Goal: Information Seeking & Learning: Compare options

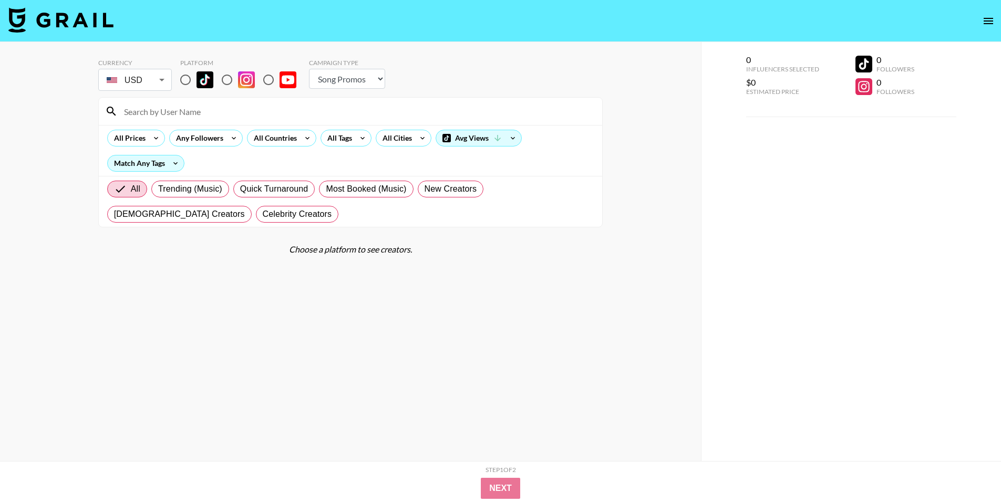
select select "Song"
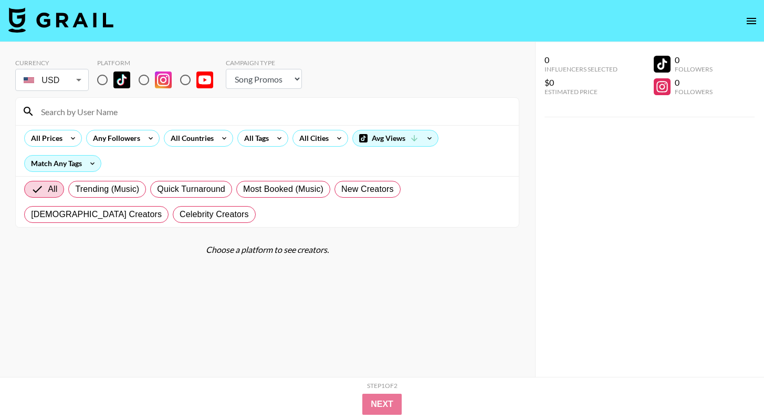
click at [263, 77] on select "Choose Type... Song Promos Brand Promos" at bounding box center [264, 79] width 76 height 20
click at [103, 79] on input "radio" at bounding box center [102, 80] width 22 height 22
radio input "true"
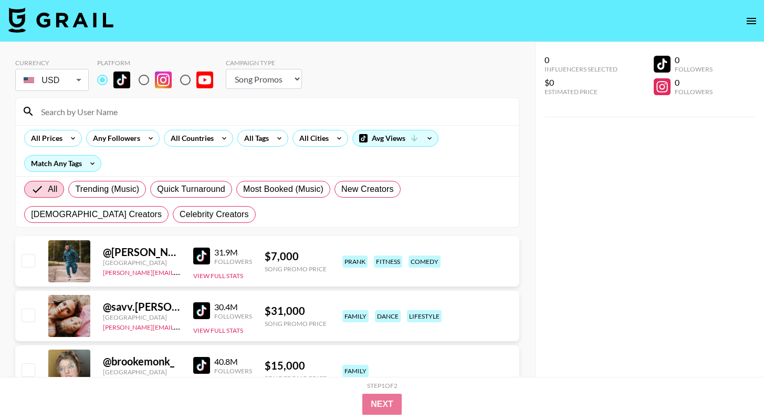
click at [751, 32] on nav at bounding box center [382, 21] width 764 height 42
click at [751, 27] on button "open drawer" at bounding box center [751, 21] width 21 height 21
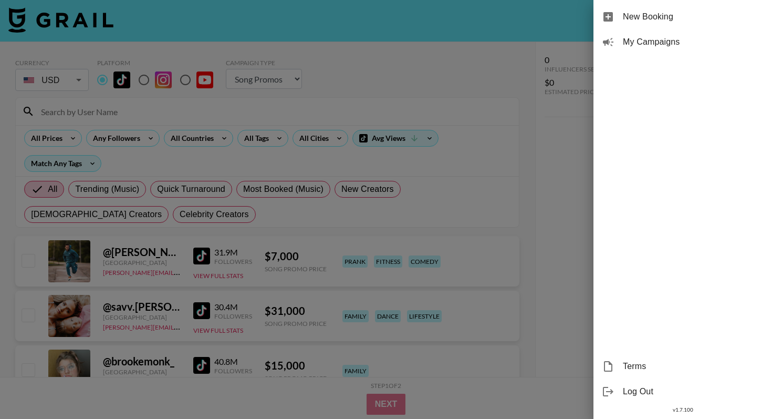
click at [320, 76] on div at bounding box center [386, 209] width 772 height 419
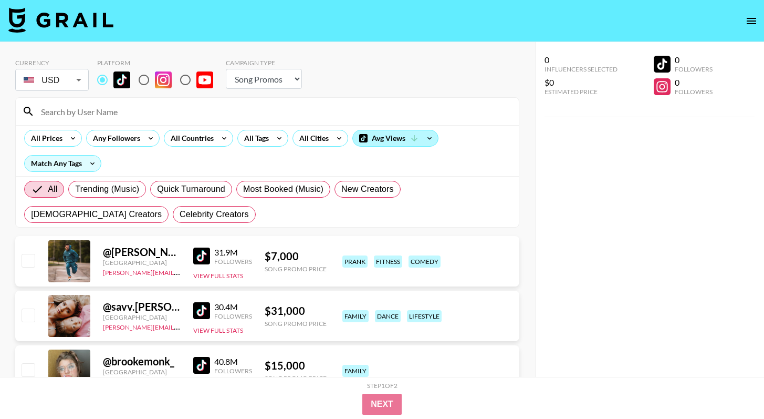
click at [368, 133] on div "Avg Views" at bounding box center [395, 138] width 85 height 16
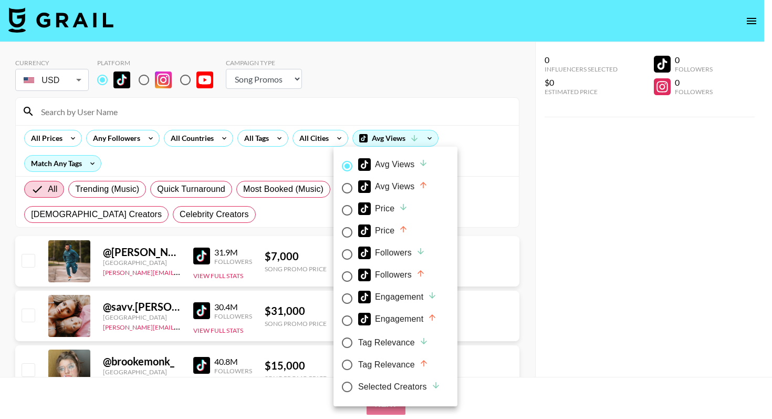
click at [308, 138] on div at bounding box center [386, 209] width 772 height 419
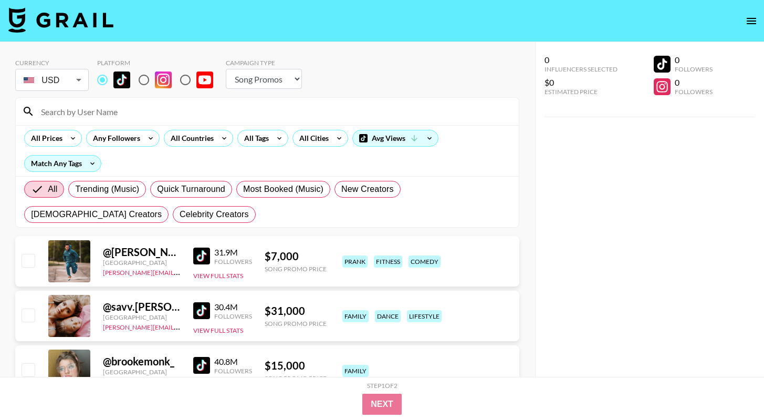
click at [286, 163] on div "All Prices Any Followers All Countries All Tags All Cities Avg Views Match Any …" at bounding box center [267, 150] width 503 height 51
click at [164, 100] on div at bounding box center [267, 111] width 503 height 27
click at [142, 103] on input at bounding box center [274, 111] width 478 height 17
paste input "yoongitea2"
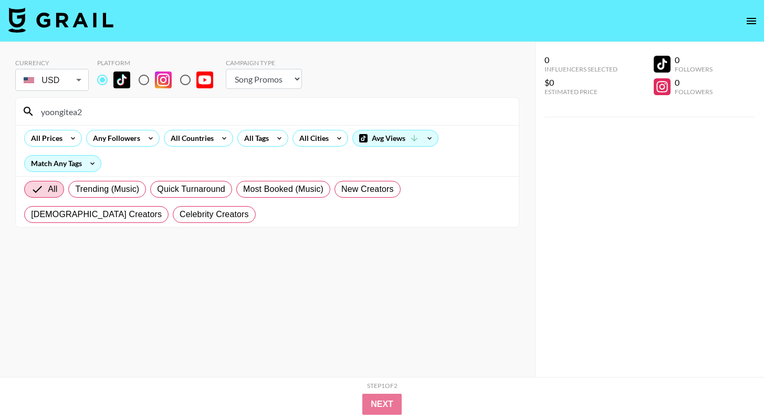
type input "yoongitea2"
click at [75, 116] on input "yoongitea2" at bounding box center [274, 111] width 478 height 17
click at [38, 113] on input "yoongitea2" at bounding box center [274, 111] width 478 height 17
click at [104, 80] on input "radio" at bounding box center [102, 80] width 22 height 22
click at [54, 117] on input "yoongitea2" at bounding box center [274, 111] width 478 height 17
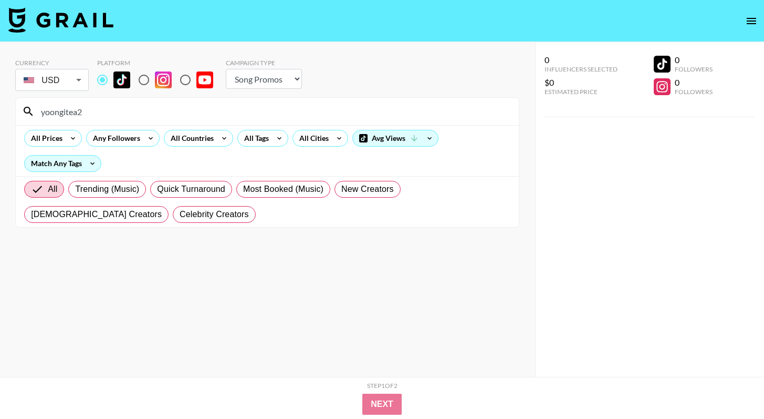
click at [98, 117] on input "yoongitea2" at bounding box center [274, 111] width 478 height 17
click at [373, 137] on div "Avg Views" at bounding box center [395, 138] width 85 height 16
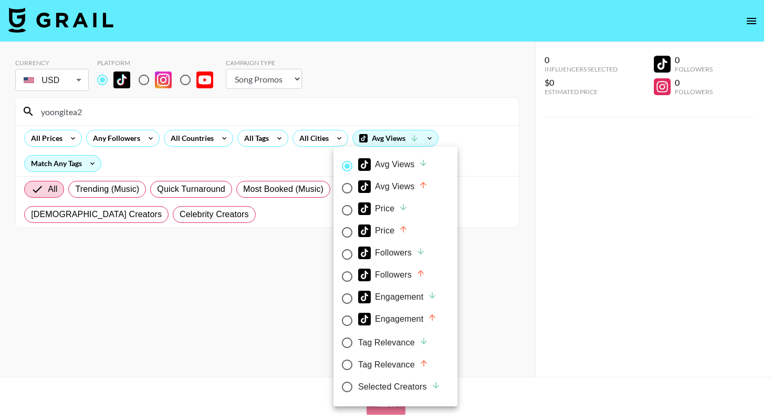
click at [531, 198] on div at bounding box center [386, 209] width 772 height 419
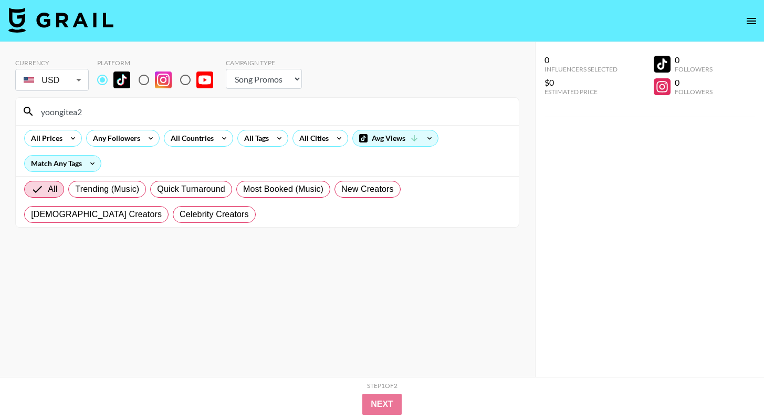
click at [54, 115] on input "yoongitea2" at bounding box center [274, 111] width 478 height 17
drag, startPoint x: 98, startPoint y: 113, endPoint x: 0, endPoint y: 113, distance: 98.3
click at [0, 113] on div "Currency USD USD ​ Platform Campaign Type Choose Type... Song Promos Brand Prom…" at bounding box center [267, 230] width 535 height 377
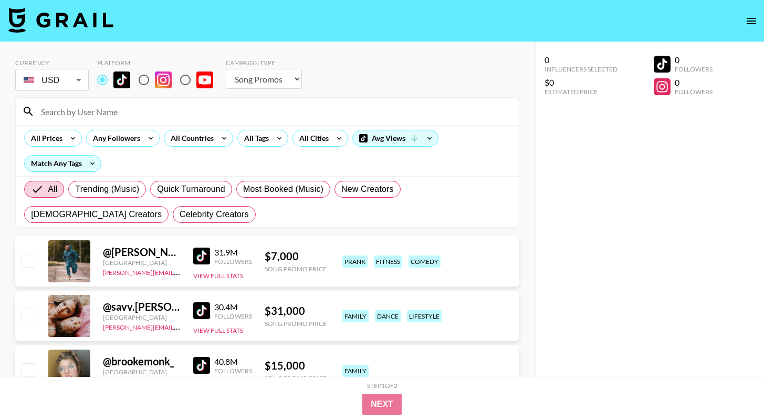
paste input "[PERSON_NAME]"
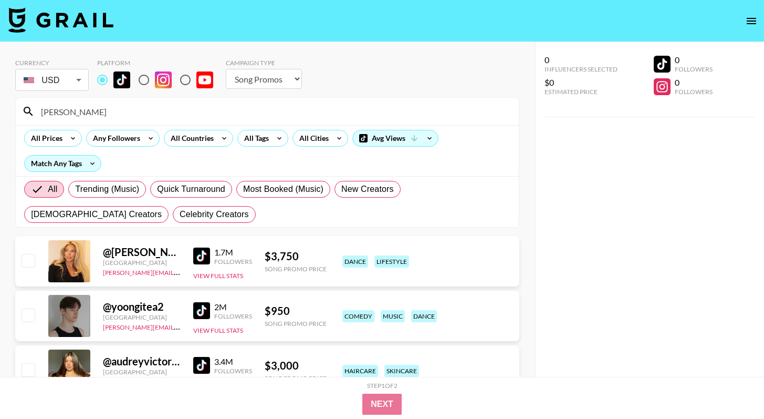
paste input "yoongitea2"
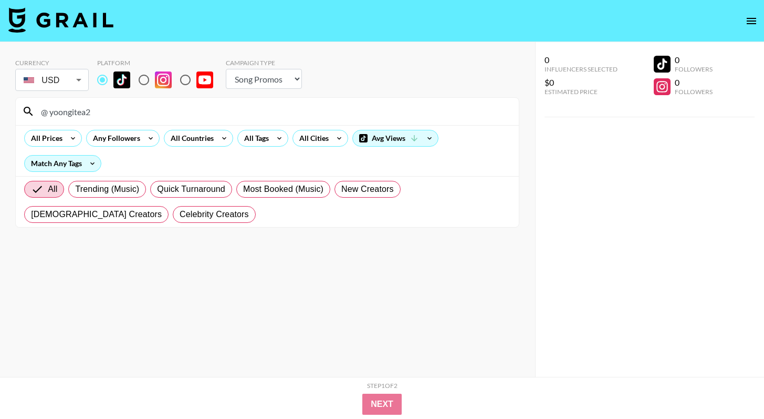
click at [133, 122] on div "@ yoongitea2" at bounding box center [267, 111] width 503 height 27
click at [133, 117] on input "@ yoongitea2" at bounding box center [274, 111] width 478 height 17
paste input "[PERSON_NAME]"
click at [92, 111] on input "@ yoongitea2Victor" at bounding box center [274, 111] width 478 height 17
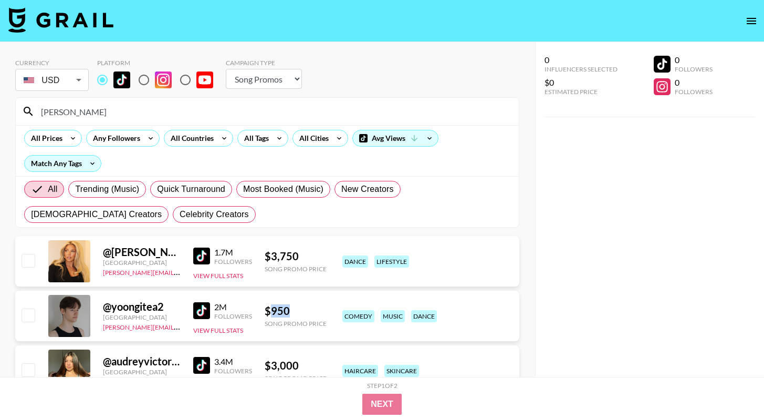
drag, startPoint x: 295, startPoint y: 313, endPoint x: 272, endPoint y: 311, distance: 22.6
click at [272, 311] on div "$ 950" at bounding box center [296, 310] width 62 height 13
copy div "950"
click at [376, 122] on div "[PERSON_NAME]" at bounding box center [267, 111] width 503 height 27
click at [376, 121] on div "[PERSON_NAME]" at bounding box center [267, 111] width 503 height 27
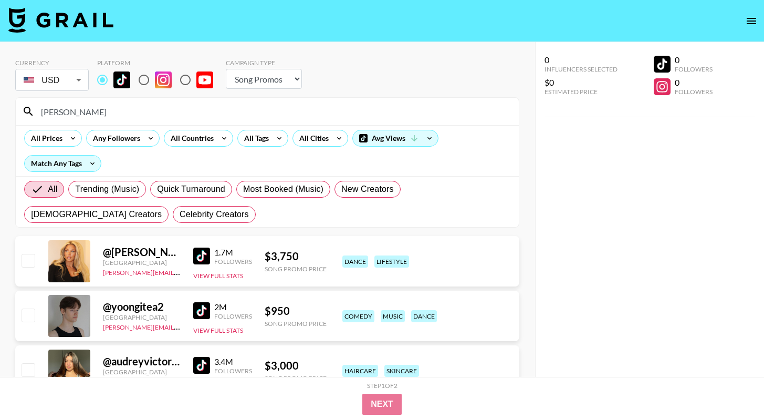
click at [376, 117] on input "[PERSON_NAME]" at bounding box center [274, 111] width 478 height 17
paste input "[PERSON_NAME]"
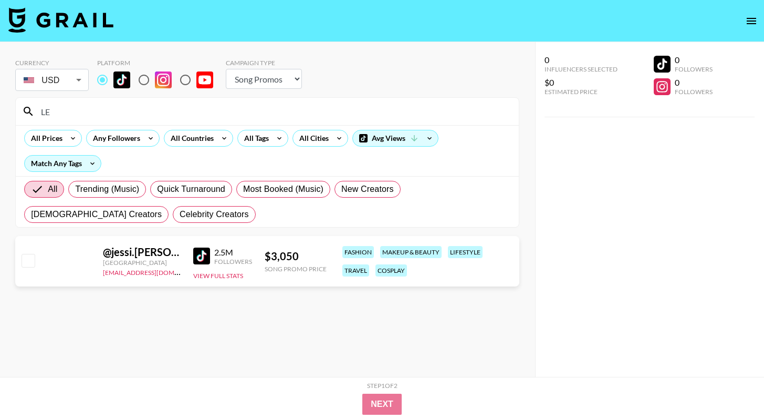
type input "L"
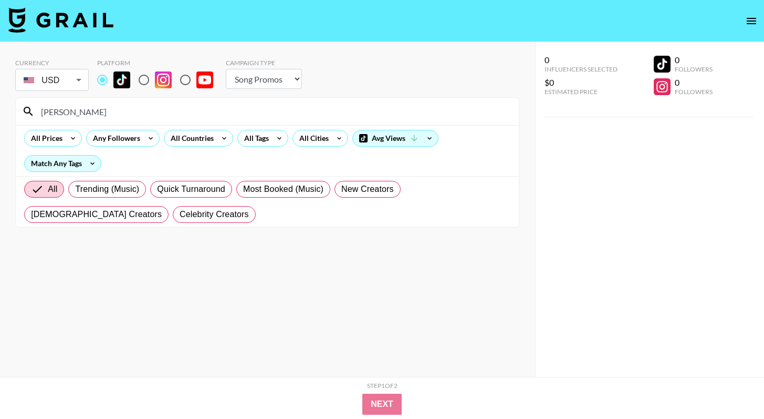
click at [136, 115] on input "[PERSON_NAME]" at bounding box center [274, 111] width 478 height 17
paste input "@leodibaa"
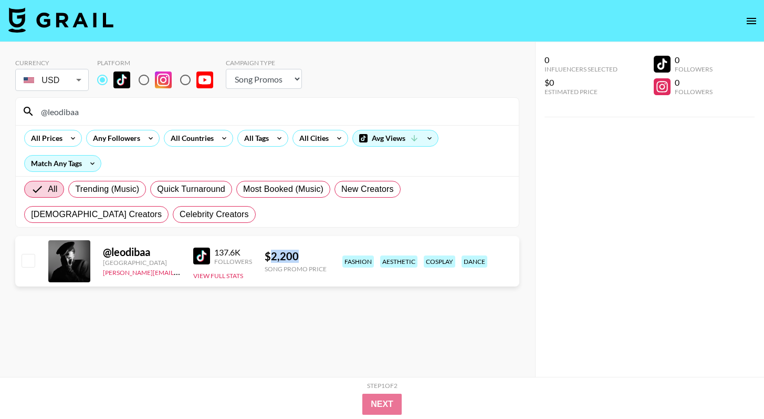
drag, startPoint x: 270, startPoint y: 255, endPoint x: 328, endPoint y: 255, distance: 58.3
click at [328, 255] on div "@ leodibaa [GEOGRAPHIC_DATA] [PERSON_NAME][EMAIL_ADDRESS][PERSON_NAME][DOMAIN_N…" at bounding box center [267, 261] width 504 height 50
copy div "2,200"
click at [244, 109] on input "@leodibaa" at bounding box center [274, 111] width 478 height 17
paste input "matispano_"
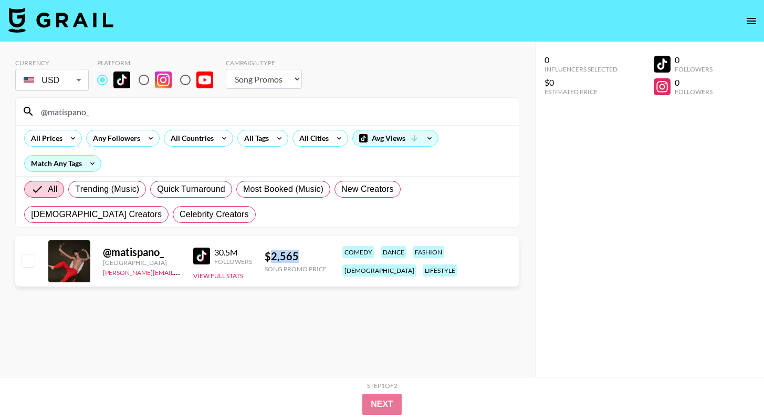
drag, startPoint x: 317, startPoint y: 260, endPoint x: 270, endPoint y: 256, distance: 47.9
click at [270, 256] on div "$ 2,565" at bounding box center [296, 256] width 62 height 13
copy div "2,565"
click at [221, 109] on input "@matispano_" at bounding box center [274, 111] width 478 height 17
paste input "rafirod"
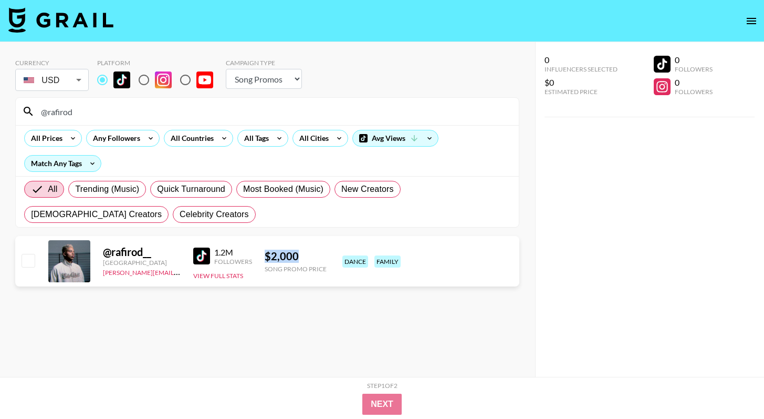
drag, startPoint x: 307, startPoint y: 250, endPoint x: 265, endPoint y: 249, distance: 42.1
click at [265, 249] on div "@ rafirod__ [GEOGRAPHIC_DATA] [PERSON_NAME][EMAIL_ADDRESS][DOMAIN_NAME] 1.2M Fo…" at bounding box center [267, 261] width 504 height 50
copy div "$ 2,000"
click at [324, 225] on div "All Trending (Music) Quick Turnaround Most Booked (Music) New Creators [DEMOGRA…" at bounding box center [267, 202] width 491 height 50
drag, startPoint x: 305, startPoint y: 255, endPoint x: 272, endPoint y: 254, distance: 33.6
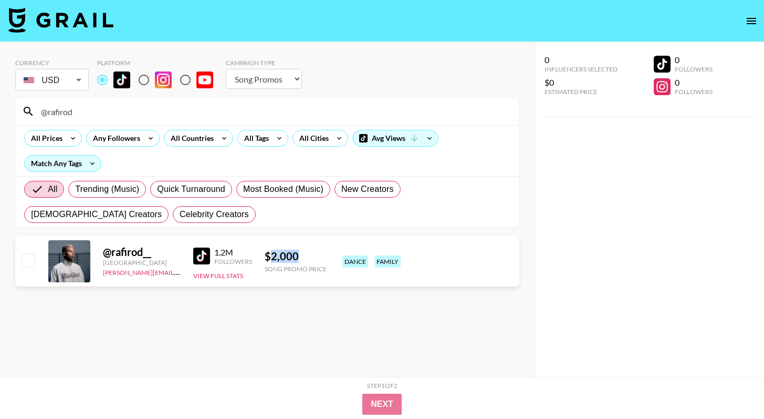
click at [272, 254] on div "$ 2,000" at bounding box center [296, 256] width 62 height 13
copy div "2,000"
click at [162, 160] on div "All Prices Any Followers All Countries All Tags All Cities Avg Views Match Any …" at bounding box center [267, 150] width 503 height 51
click at [158, 109] on input "@rafirod" at bounding box center [274, 111] width 478 height 17
paste input "christiankesniel"
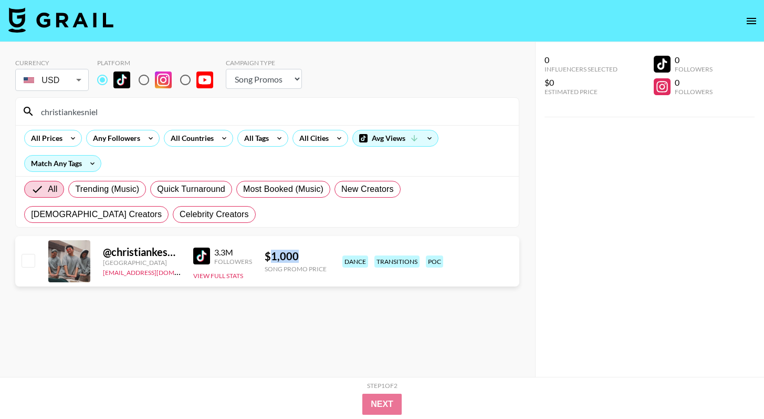
drag, startPoint x: 301, startPoint y: 252, endPoint x: 271, endPoint y: 253, distance: 30.0
click at [271, 253] on div "$ 1,000" at bounding box center [296, 256] width 62 height 13
copy div "1,000"
click at [314, 112] on input "christiankesniel" at bounding box center [274, 111] width 478 height 17
paste input "kayleekawaii"
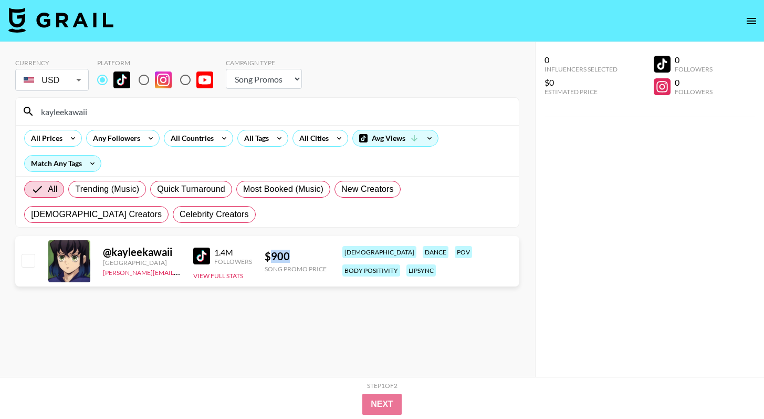
drag, startPoint x: 308, startPoint y: 254, endPoint x: 268, endPoint y: 254, distance: 39.9
click at [268, 254] on div "$ 900" at bounding box center [296, 256] width 62 height 13
copy div "900"
click at [156, 113] on input "kayleekawaii" at bounding box center [274, 111] width 478 height 17
paste input "@nicolasandemiliano"
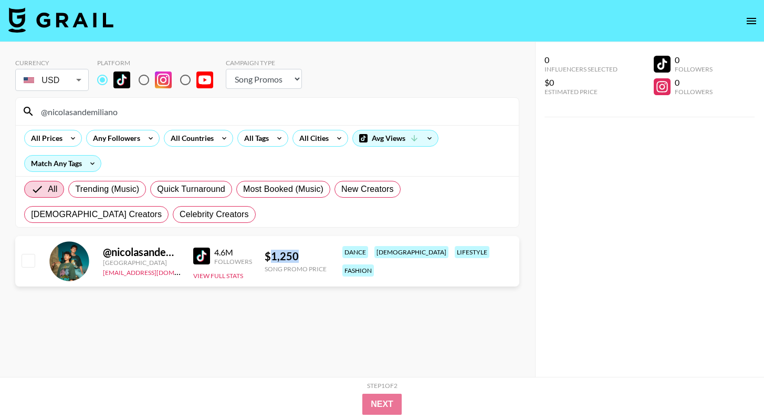
drag, startPoint x: 318, startPoint y: 256, endPoint x: 272, endPoint y: 256, distance: 45.7
click at [272, 256] on div "$ 1,250" at bounding box center [296, 256] width 62 height 13
copy div "1,250"
click at [215, 112] on input "@nicolasandemiliano" at bounding box center [274, 111] width 478 height 17
paste input "[PERSON_NAME]"
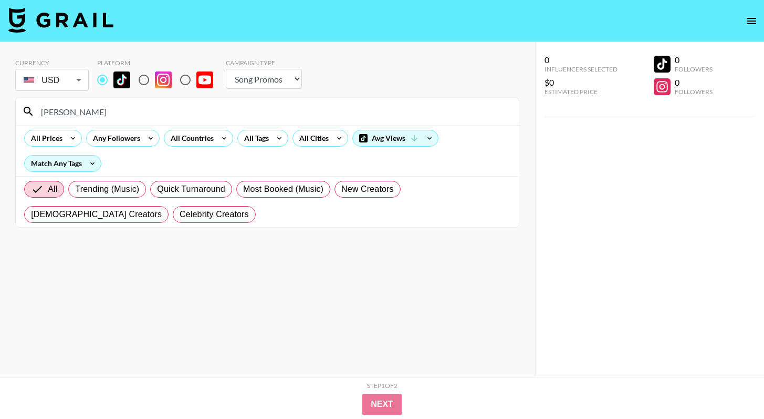
drag, startPoint x: 63, startPoint y: 112, endPoint x: 426, endPoint y: 112, distance: 363.6
click at [426, 112] on input "[PERSON_NAME]" at bounding box center [274, 111] width 478 height 17
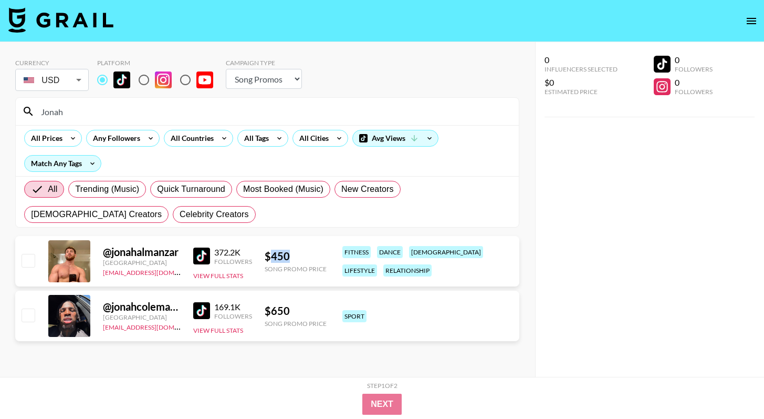
drag, startPoint x: 299, startPoint y: 253, endPoint x: 270, endPoint y: 253, distance: 29.4
click at [269, 253] on div "$ 450" at bounding box center [296, 256] width 62 height 13
copy div "450"
click at [127, 122] on div "Jonah" at bounding box center [267, 111] width 503 height 27
click at [127, 117] on input "Jonah" at bounding box center [274, 111] width 478 height 17
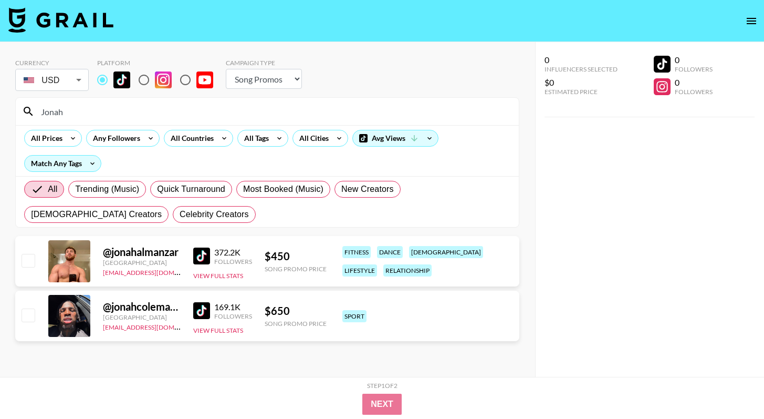
paste input "clarkie_cpm"
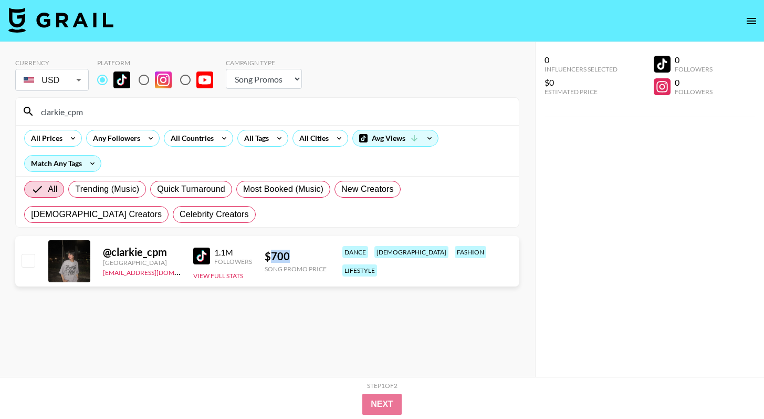
drag, startPoint x: 291, startPoint y: 253, endPoint x: 270, endPoint y: 253, distance: 21.0
click at [270, 253] on div "$ 700" at bounding box center [296, 256] width 62 height 13
copy div "700"
click at [131, 106] on input "clarkie_cpm" at bounding box center [274, 111] width 478 height 17
paste input "shakss09._"
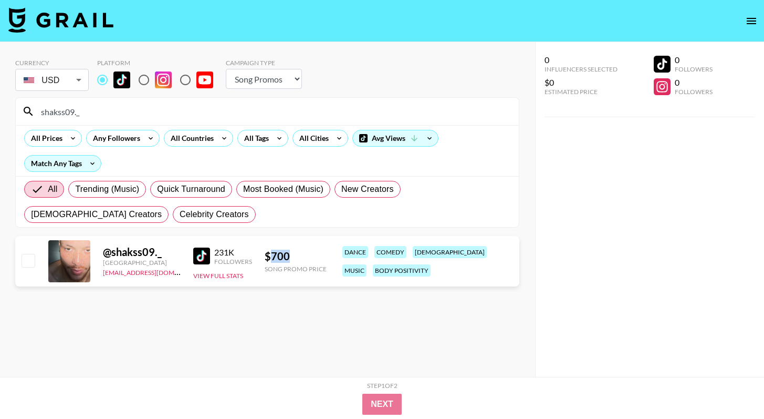
drag, startPoint x: 306, startPoint y: 254, endPoint x: 272, endPoint y: 255, distance: 34.2
click at [272, 255] on div "$ 700" at bounding box center [296, 256] width 62 height 13
click at [166, 113] on input "shakss09._" at bounding box center [274, 111] width 478 height 17
paste input "rawlinsness"
drag, startPoint x: 296, startPoint y: 257, endPoint x: 269, endPoint y: 256, distance: 27.3
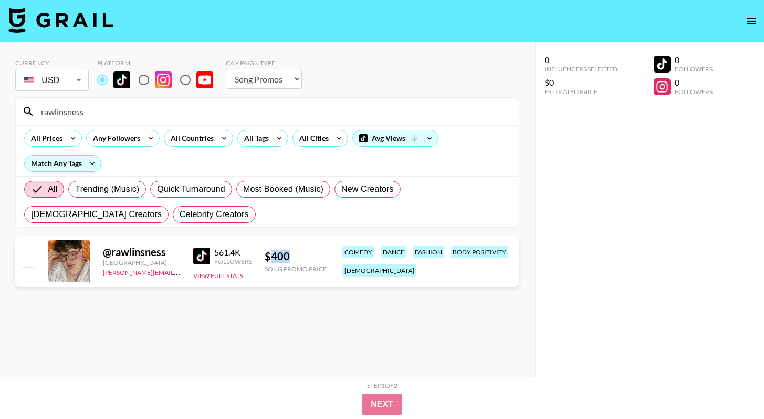
click at [269, 256] on div "$ 400" at bounding box center [296, 256] width 62 height 13
click at [188, 108] on input "rawlinsness" at bounding box center [274, 111] width 478 height 17
paste input "[PERSON_NAME].[PERSON_NAME]?"
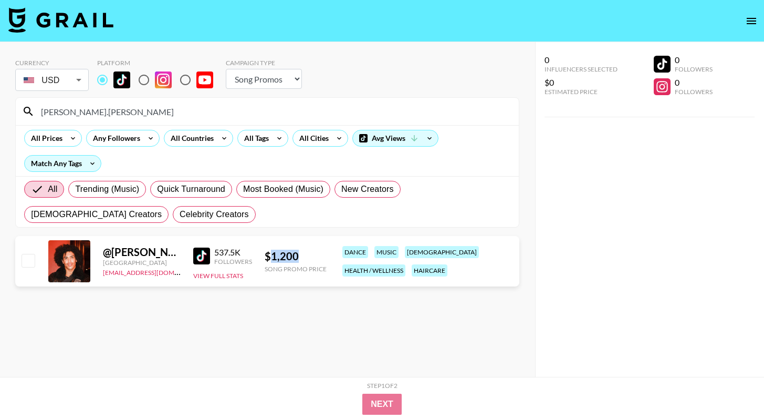
drag, startPoint x: 302, startPoint y: 254, endPoint x: 271, endPoint y: 252, distance: 31.6
click at [271, 252] on div "$ 1,200" at bounding box center [296, 256] width 62 height 13
click at [152, 111] on input "[PERSON_NAME].[PERSON_NAME]" at bounding box center [274, 111] width 478 height 17
paste input "awhoraqueen"
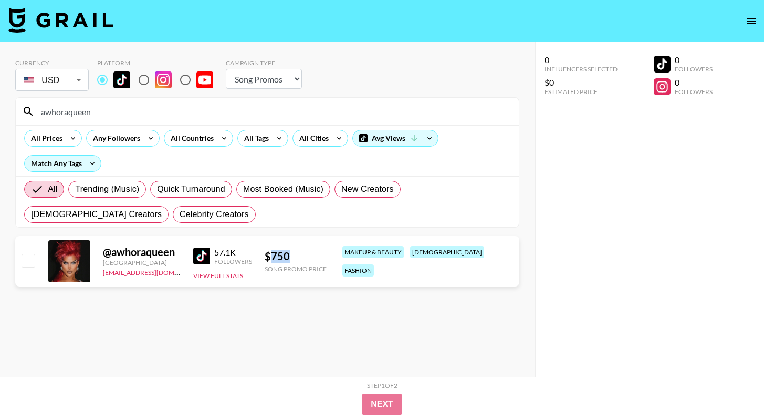
drag, startPoint x: 303, startPoint y: 251, endPoint x: 271, endPoint y: 250, distance: 31.5
click at [271, 250] on div "$ 750" at bounding box center [296, 256] width 62 height 13
click at [211, 107] on input "awhoraqueen" at bounding box center [274, 111] width 478 height 17
paste input "carlhoos_"
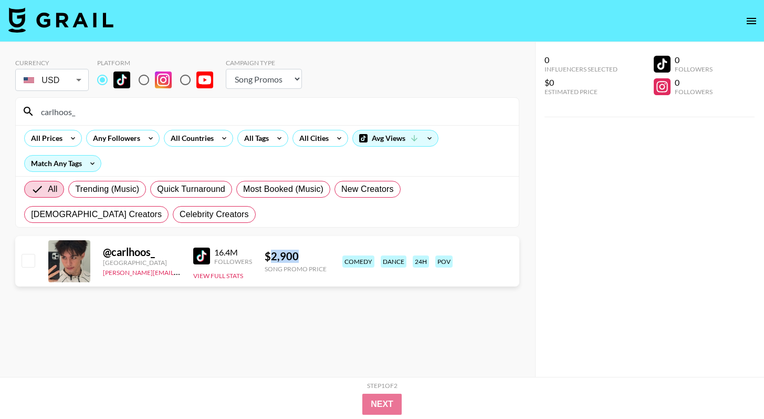
drag, startPoint x: 313, startPoint y: 254, endPoint x: 273, endPoint y: 253, distance: 40.5
click at [273, 253] on div "$ 2,900" at bounding box center [296, 256] width 62 height 13
click at [257, 108] on input "carlhoos_" at bounding box center [274, 111] width 478 height 17
paste input "n10zinx"
drag, startPoint x: 270, startPoint y: 255, endPoint x: 354, endPoint y: 255, distance: 83.5
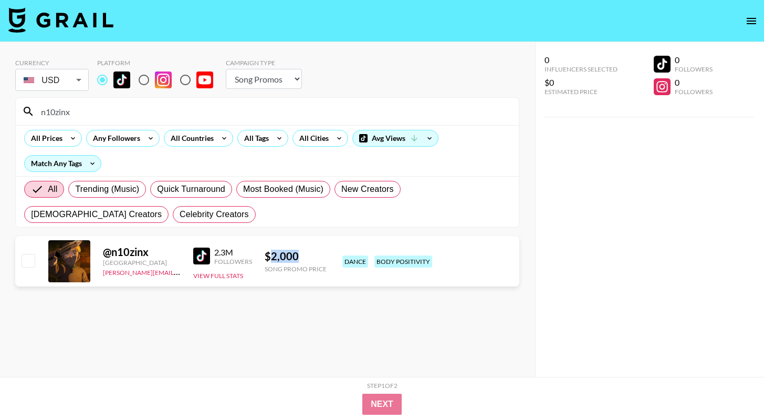
click at [353, 255] on div "@ n10zinx France [PERSON_NAME][EMAIL_ADDRESS][DOMAIN_NAME] 2.3M Followers View …" at bounding box center [267, 261] width 504 height 50
click at [318, 240] on div "@ n10zinx France [PERSON_NAME][EMAIL_ADDRESS][DOMAIN_NAME] 2.3M Followers View …" at bounding box center [267, 261] width 504 height 50
click at [237, 113] on input "n10zinx" at bounding box center [274, 111] width 478 height 17
paste input "garrettclayton1"
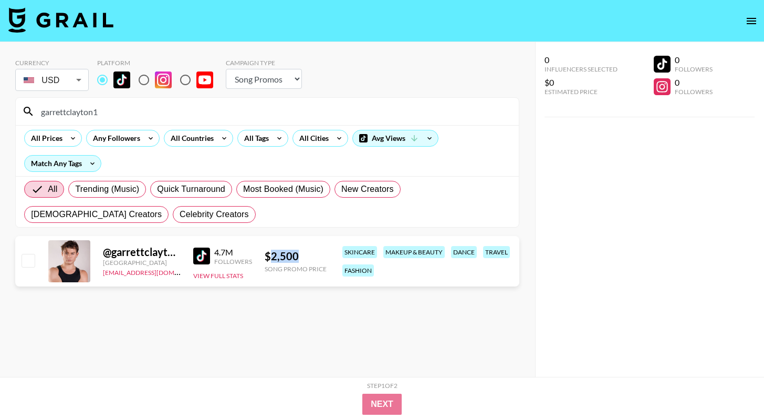
drag, startPoint x: 304, startPoint y: 255, endPoint x: 272, endPoint y: 253, distance: 32.2
click at [272, 253] on div "$ 2,500" at bounding box center [296, 256] width 62 height 13
click at [285, 116] on input "garrettclayton1" at bounding box center [274, 111] width 478 height 17
paste input "kyliecantrall"
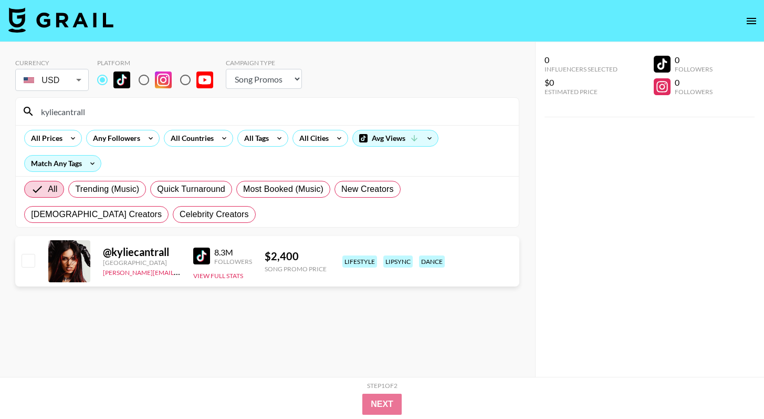
type input "kyliecantrall"
drag, startPoint x: 302, startPoint y: 253, endPoint x: 272, endPoint y: 252, distance: 30.5
click at [272, 252] on div "$ 2,400" at bounding box center [296, 256] width 62 height 13
